Goal: Ask a question: Seek information or help from site administrators or community

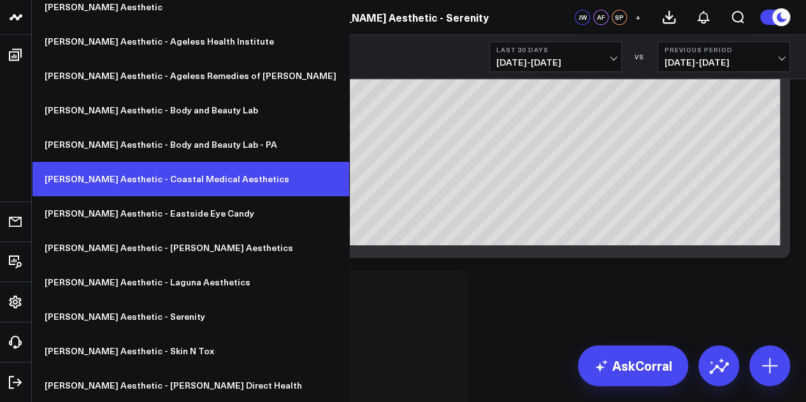
scroll to position [364, 0]
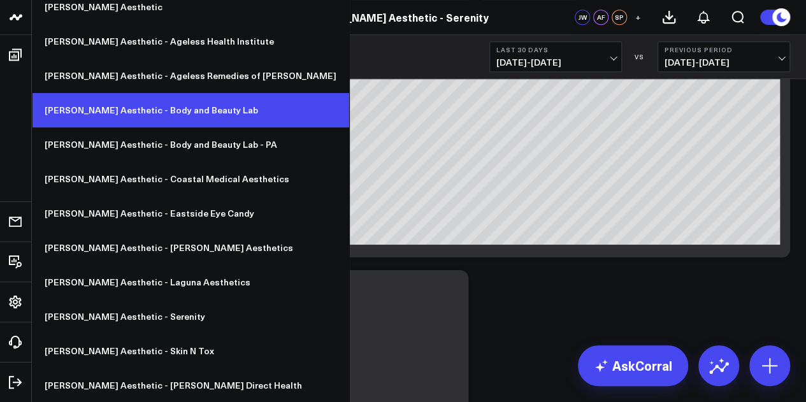
click at [198, 115] on link "[PERSON_NAME] Aesthetic - Body and Beauty Lab" at bounding box center [190, 110] width 317 height 34
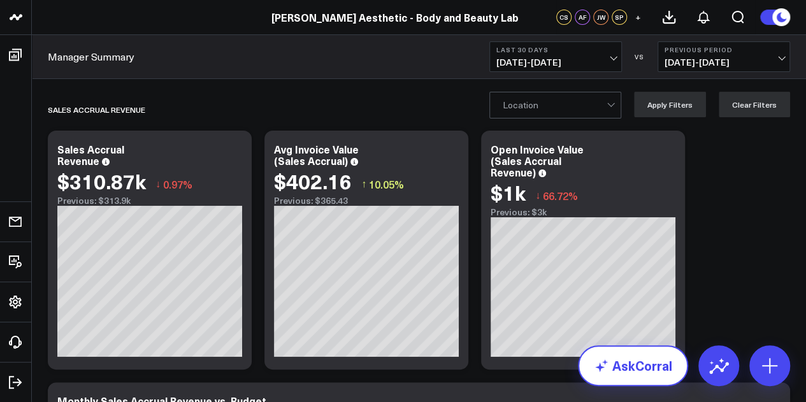
click at [647, 367] on link "AskCorral" at bounding box center [633, 365] width 110 height 41
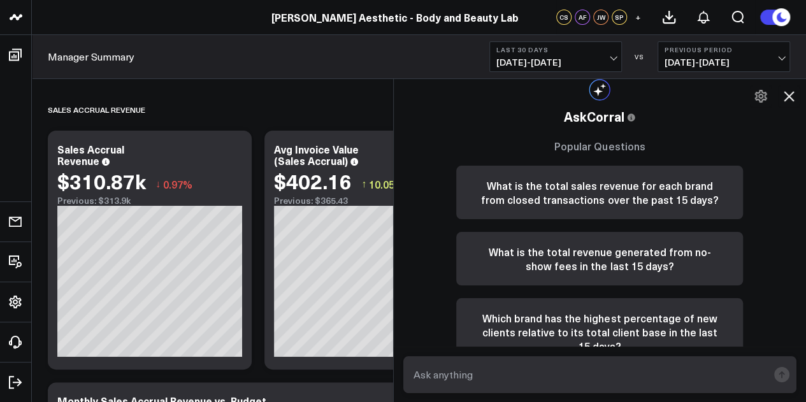
click at [559, 379] on textarea at bounding box center [589, 374] width 358 height 23
type textarea "[DATE] sales accrual for [GEOGRAPHIC_DATA] location?"
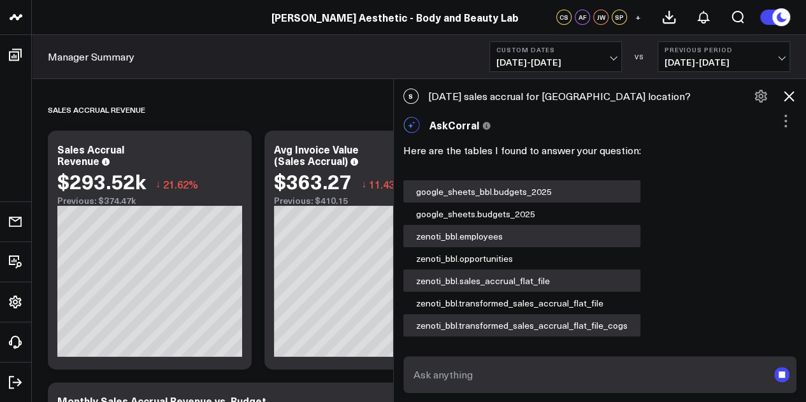
scroll to position [140, 0]
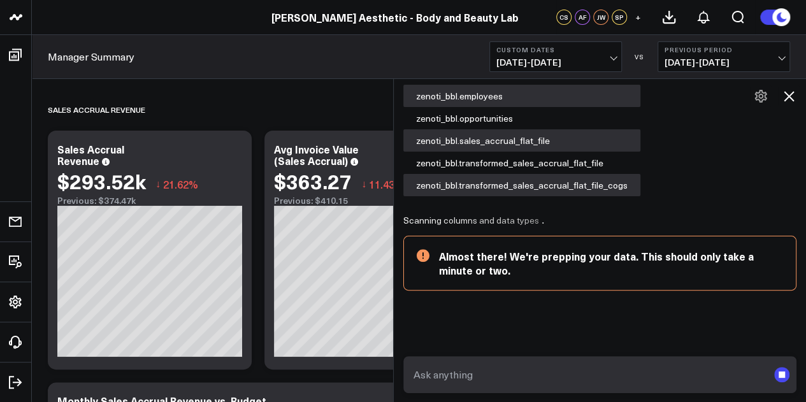
click at [559, 379] on textarea at bounding box center [589, 374] width 358 height 23
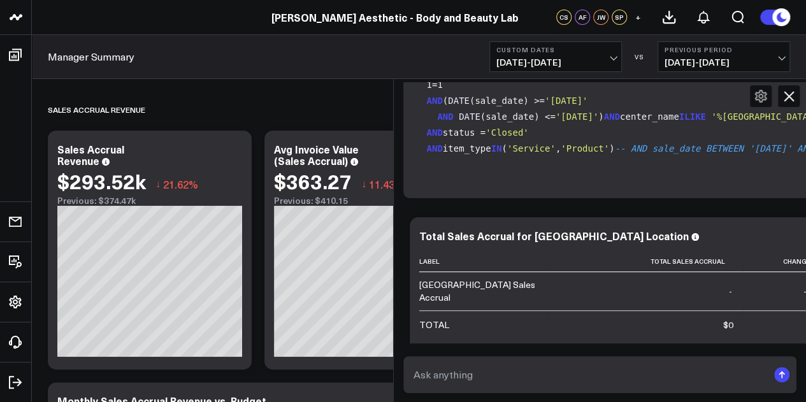
scroll to position [1465, 0]
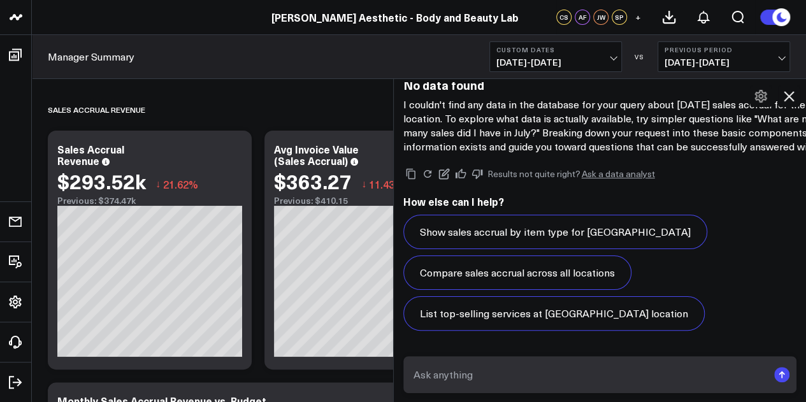
click at [504, 384] on textarea at bounding box center [589, 374] width 358 height 23
type textarea "[DATE] sales accrual"
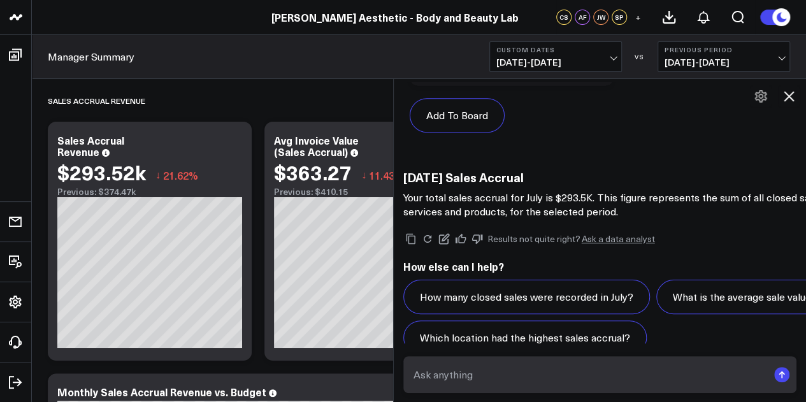
scroll to position [2967, 0]
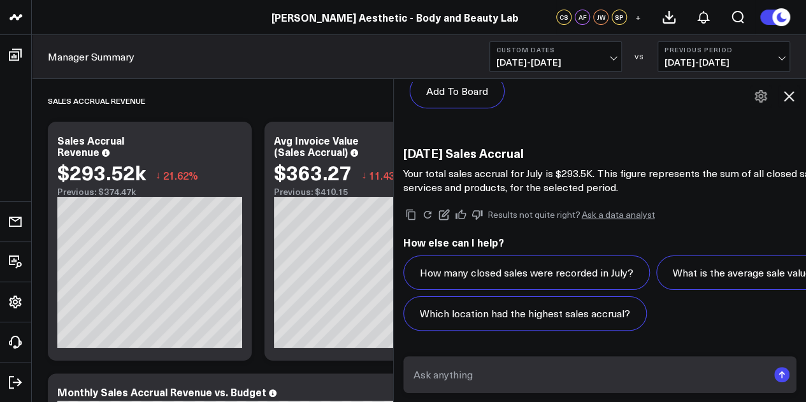
click at [494, 374] on textarea at bounding box center [589, 374] width 358 height 23
type textarea "How about [DATE] sales accrual?"
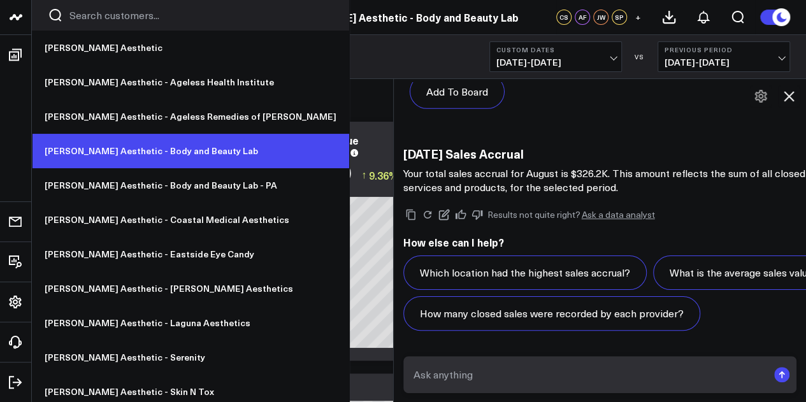
scroll to position [10, 0]
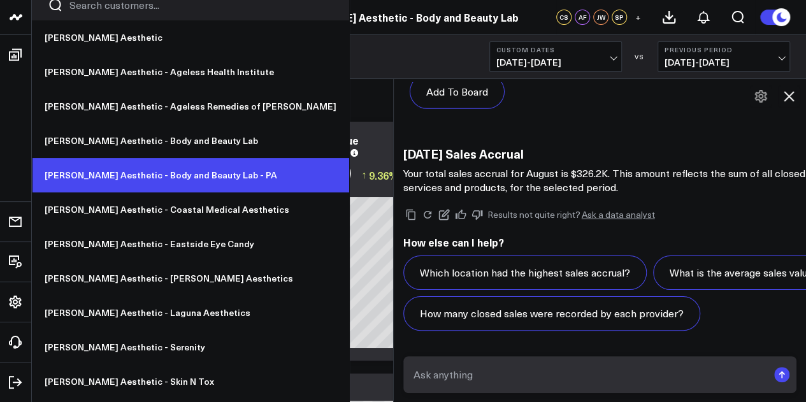
click at [80, 181] on link "[PERSON_NAME] Aesthetic - Body and Beauty Lab - PA" at bounding box center [190, 175] width 317 height 34
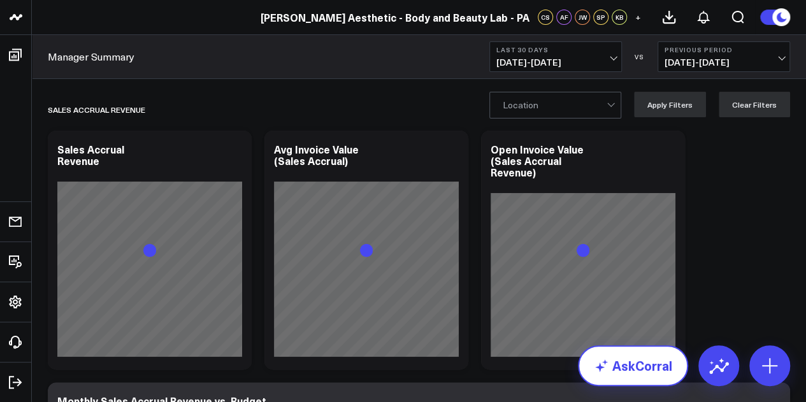
click at [638, 374] on link "AskCorral" at bounding box center [633, 365] width 110 height 41
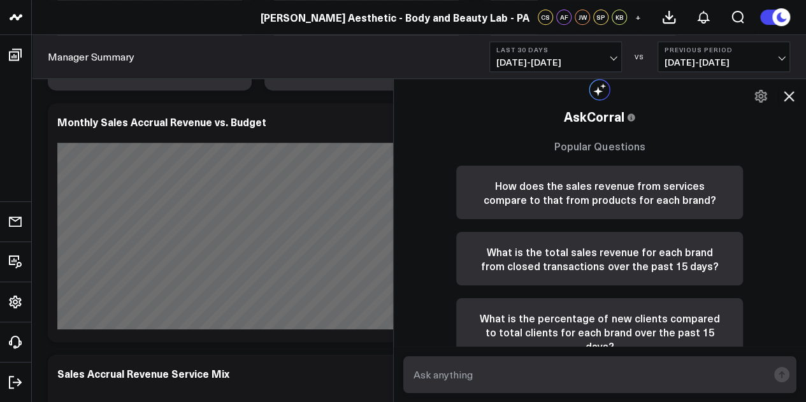
scroll to position [352, 0]
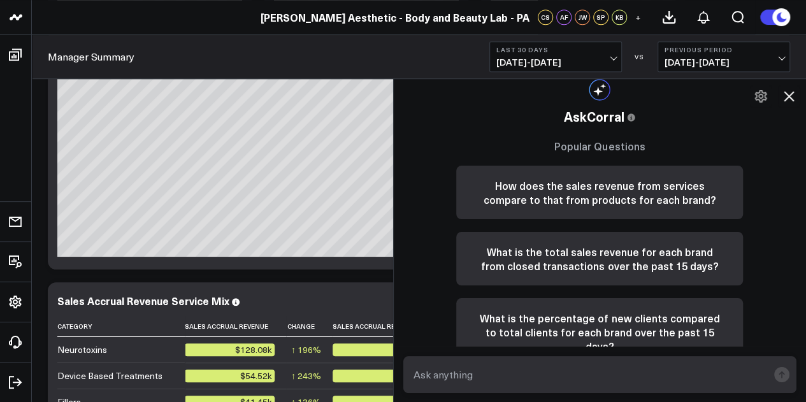
click at [638, 374] on textarea at bounding box center [589, 374] width 358 height 23
type textarea "Sales accrual for [DATE]"
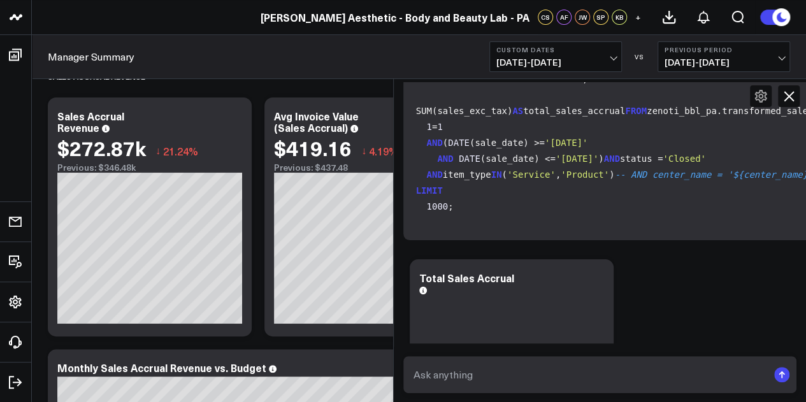
scroll to position [1220, 0]
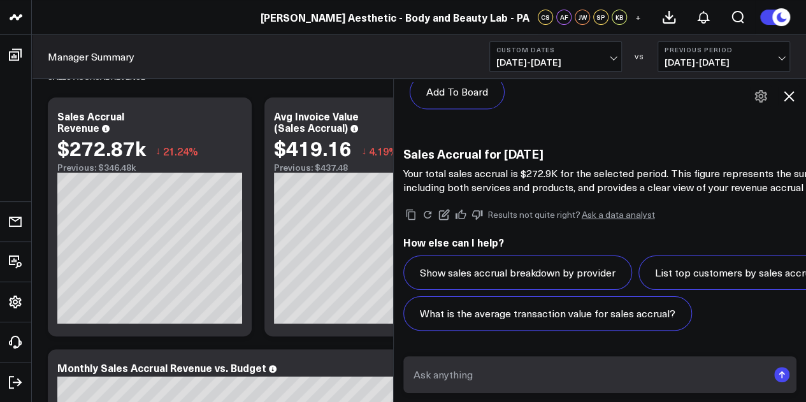
click at [470, 367] on textarea at bounding box center [589, 374] width 358 height 23
type textarea "What about august 2025 sales accrual?"
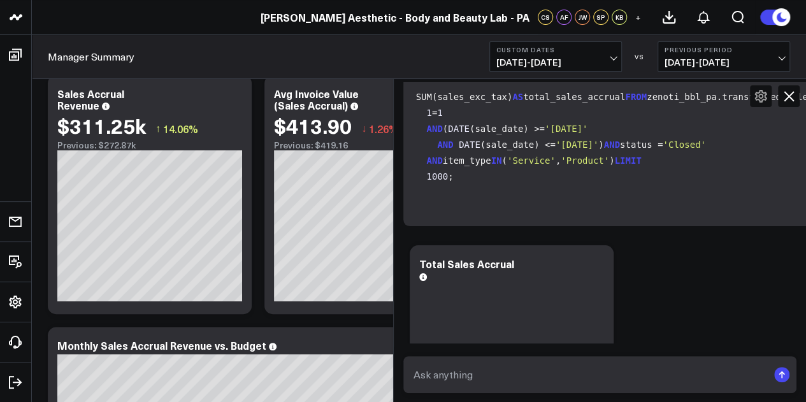
scroll to position [2532, 0]
